Goal: Information Seeking & Learning: Check status

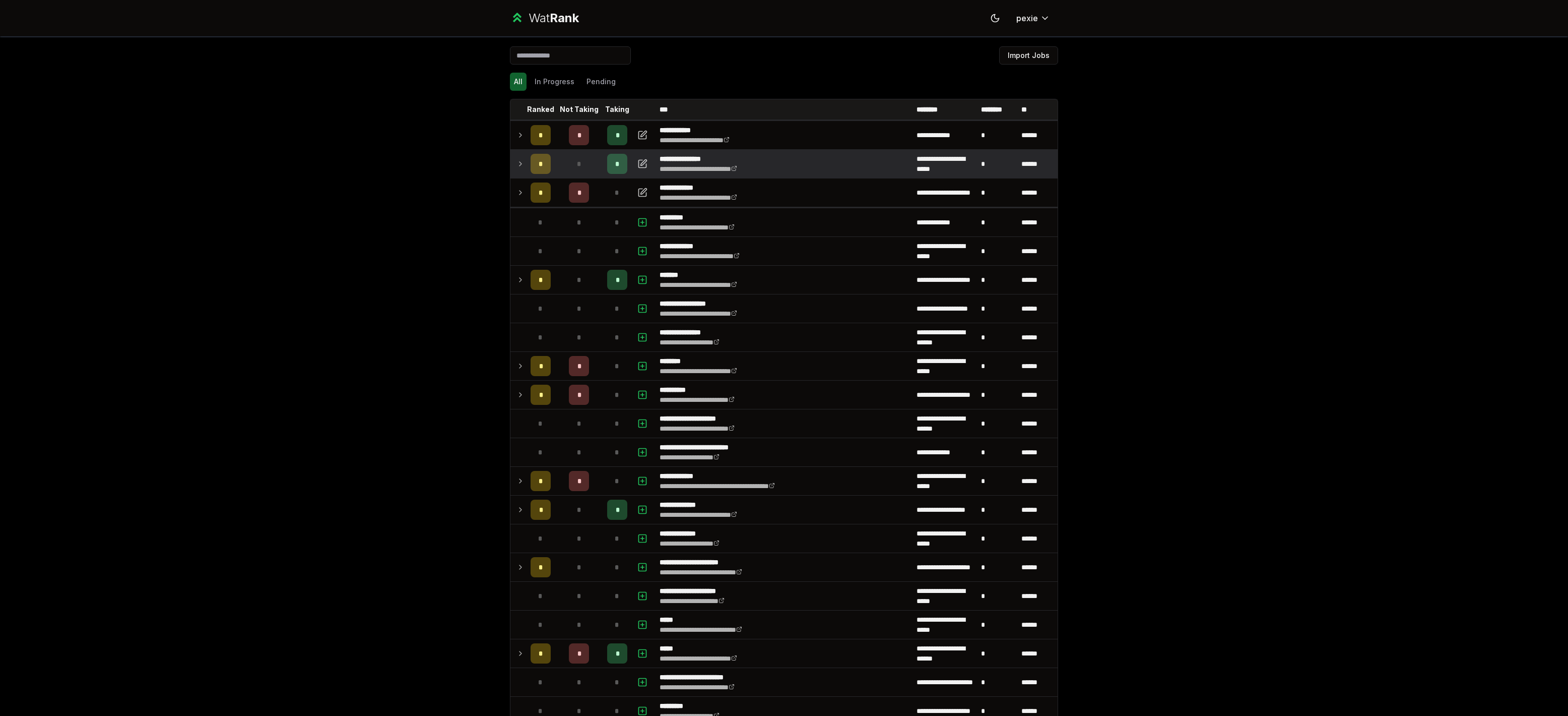
click at [786, 170] on td "**********" at bounding box center [783, 163] width 257 height 28
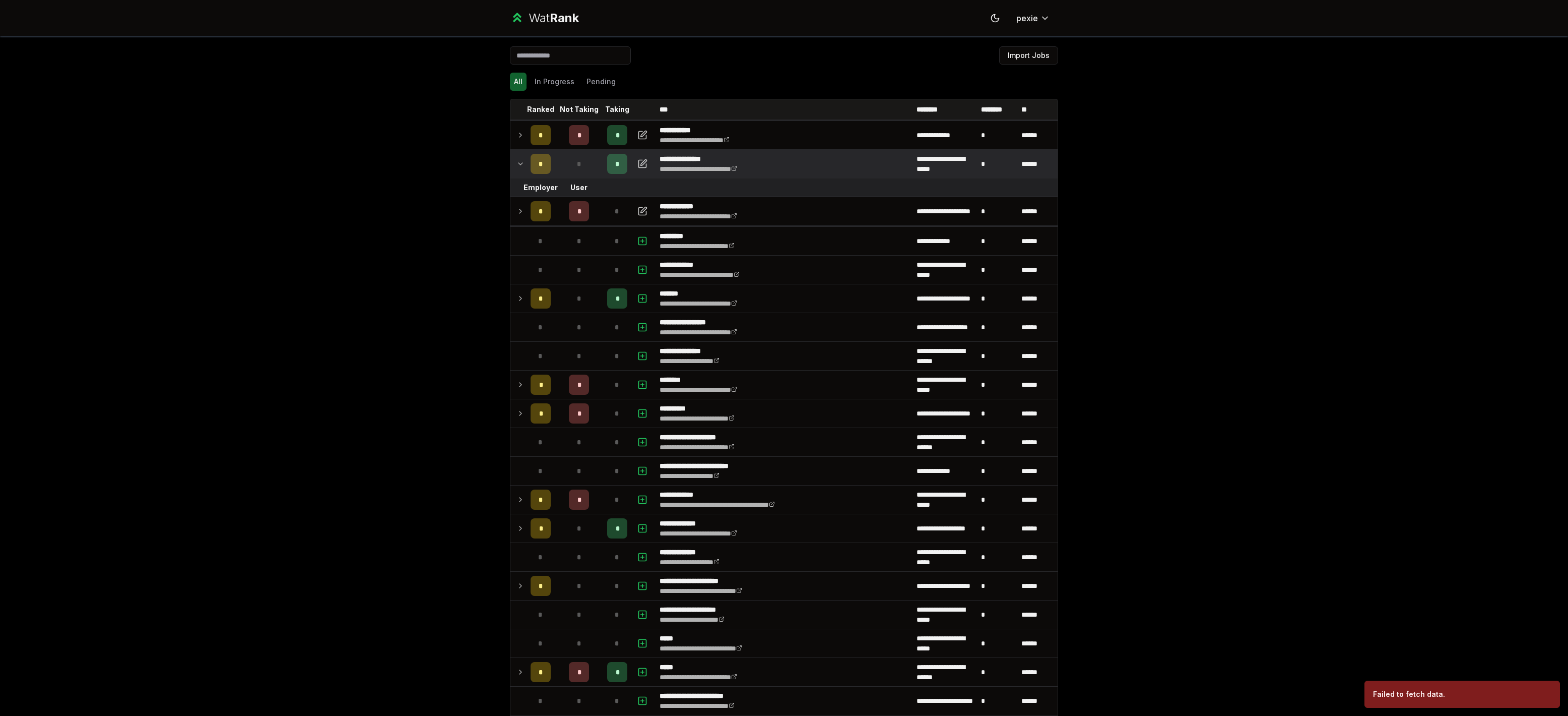
click at [786, 170] on td "**********" at bounding box center [783, 163] width 257 height 28
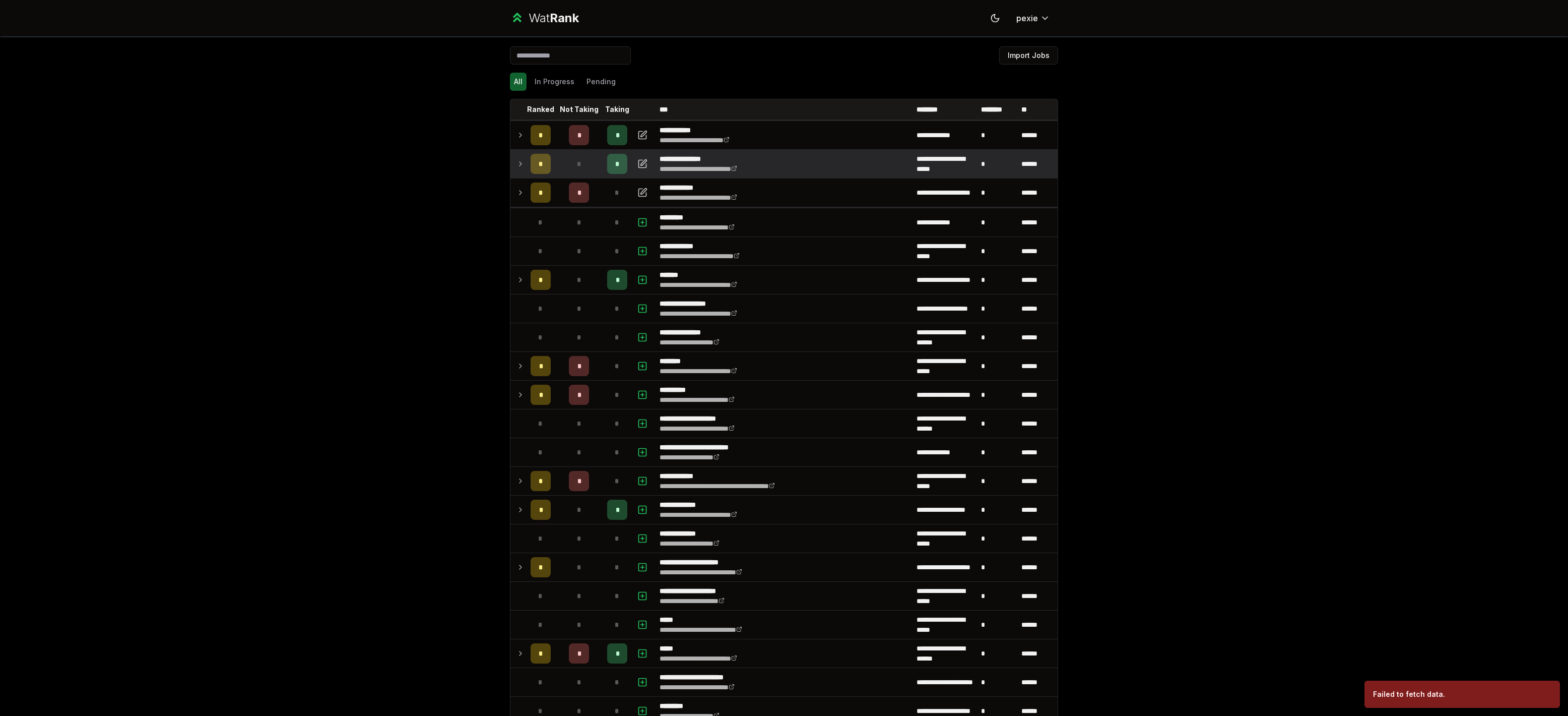
click at [786, 170] on td "**********" at bounding box center [783, 163] width 257 height 28
click at [785, 169] on td "**********" at bounding box center [783, 163] width 257 height 28
